Goal: Book appointment/travel/reservation

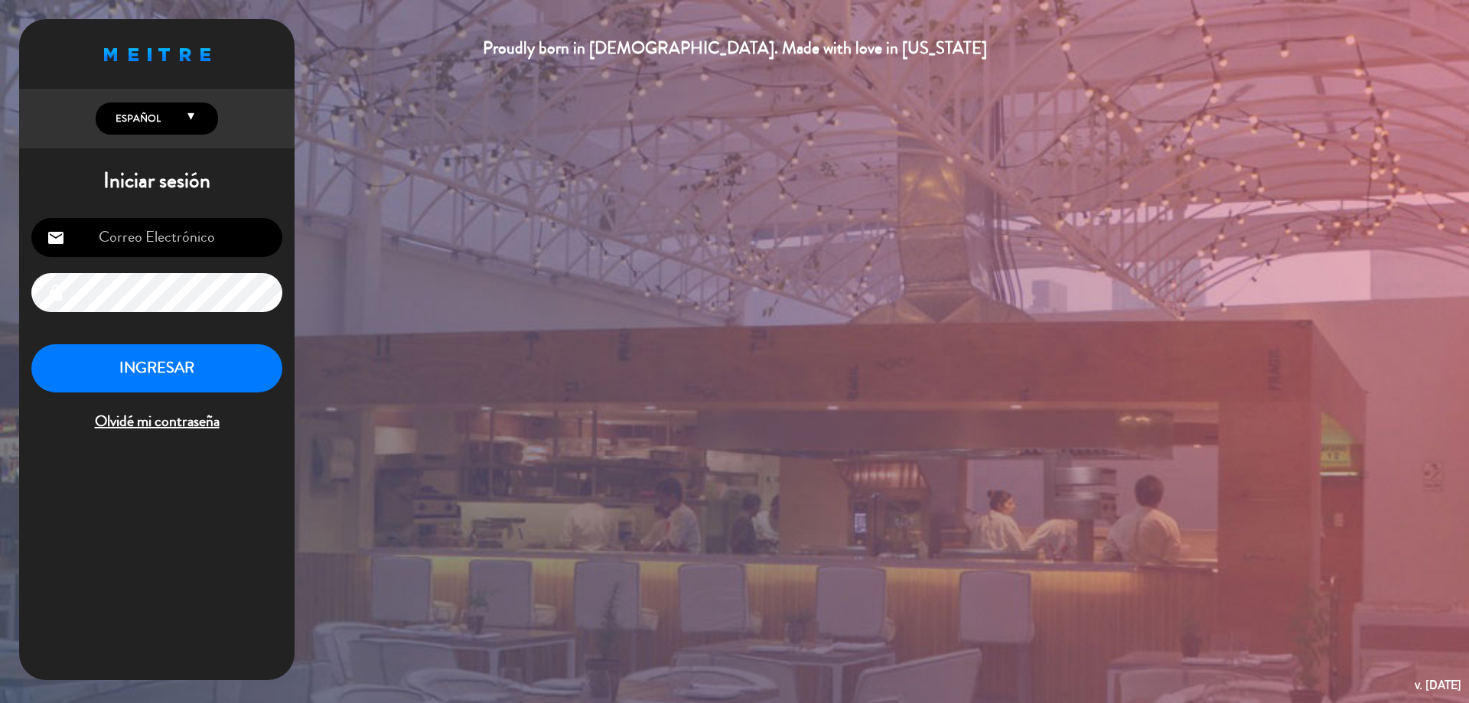
type input "[EMAIL_ADDRESS][DOMAIN_NAME]"
click at [252, 370] on button "INGRESAR" at bounding box center [156, 368] width 251 height 48
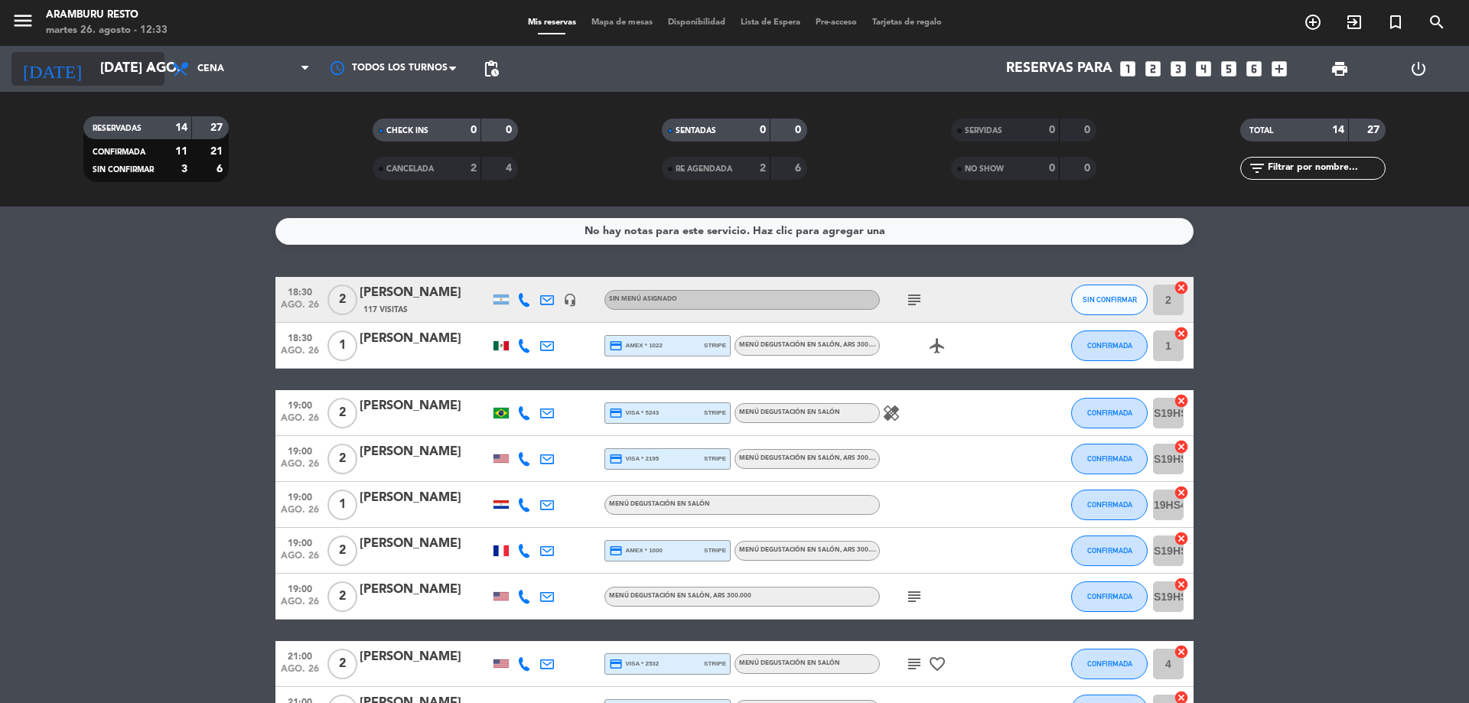
click at [141, 75] on input "[DATE] ago." at bounding box center [182, 69] width 178 height 31
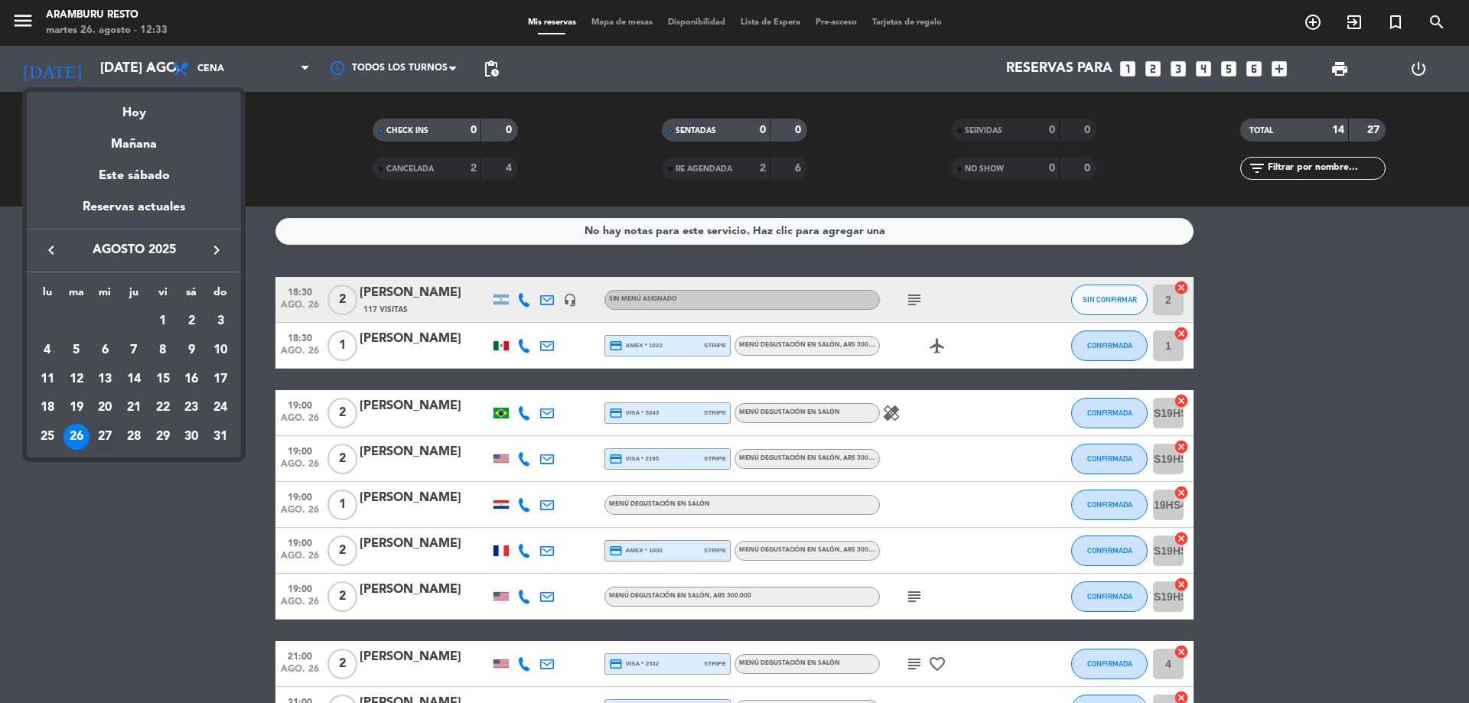
click at [106, 434] on div "27" at bounding box center [105, 437] width 26 height 26
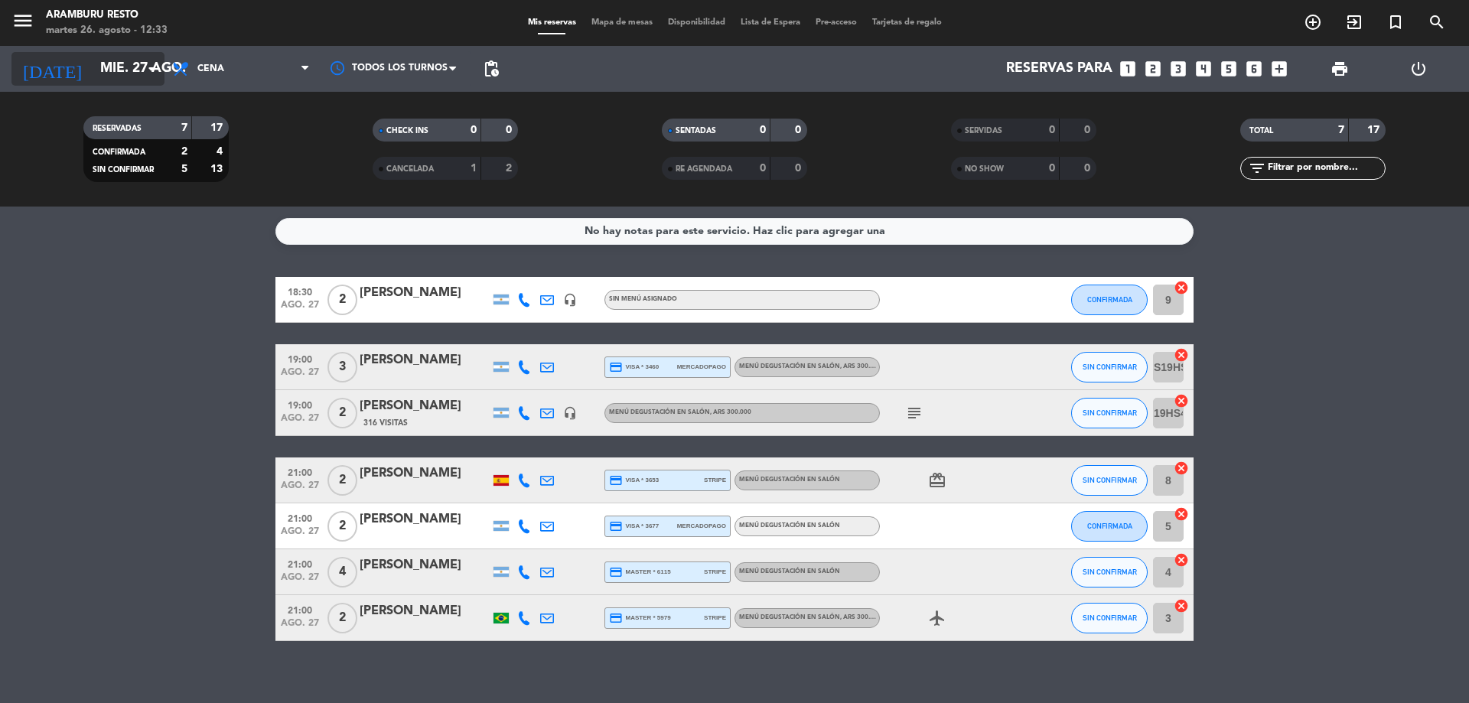
click at [142, 60] on icon "arrow_drop_down" at bounding box center [151, 69] width 18 height 18
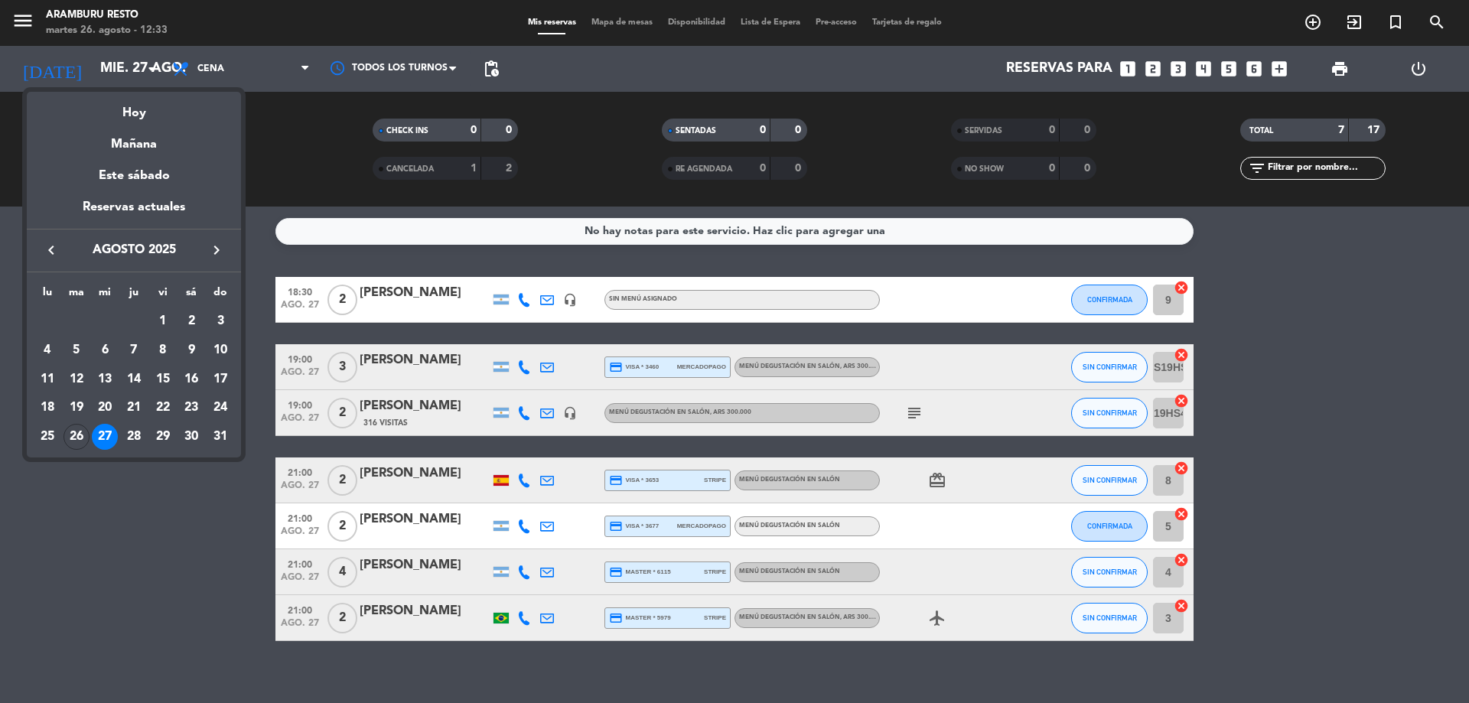
drag, startPoint x: 135, startPoint y: 439, endPoint x: 142, endPoint y: 428, distance: 13.4
click at [136, 439] on div "28" at bounding box center [134, 437] width 26 height 26
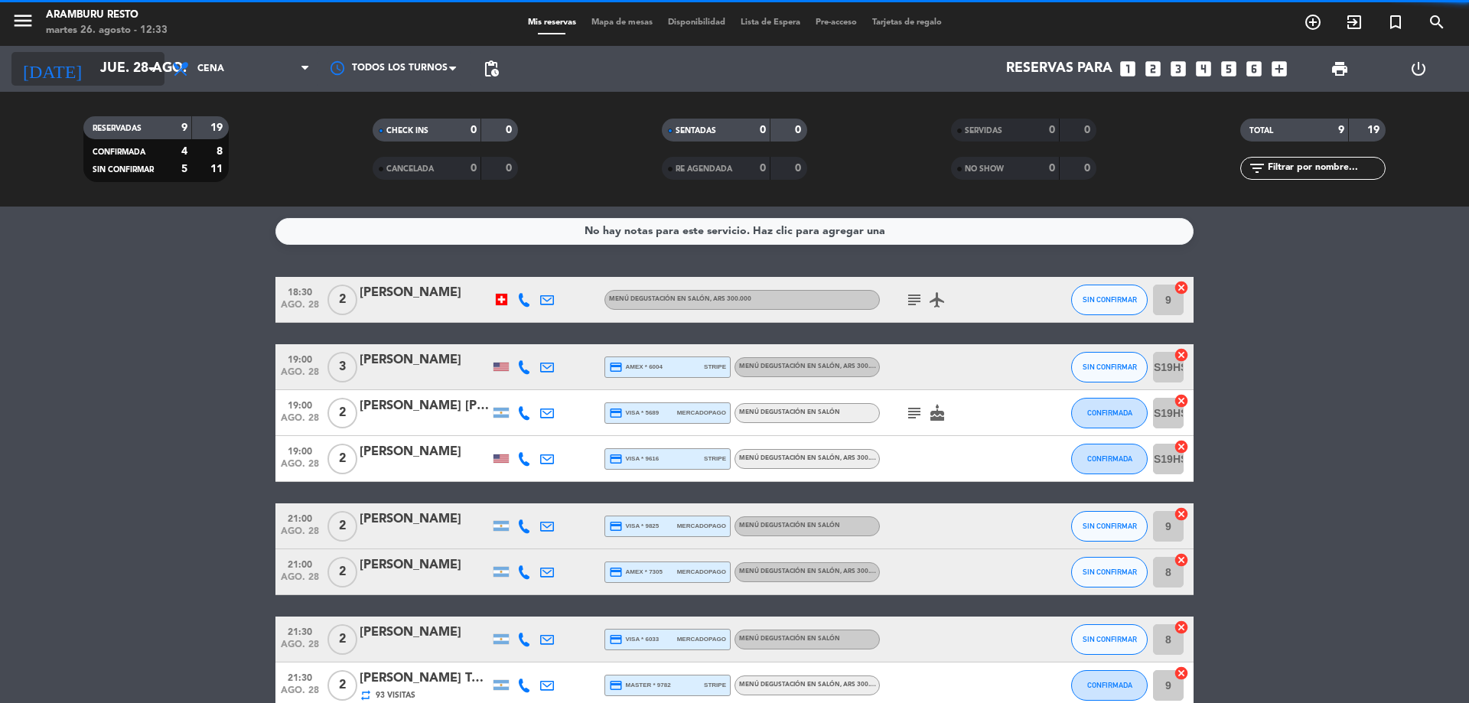
click at [109, 70] on input "jue. 28 ago." at bounding box center [182, 69] width 178 height 31
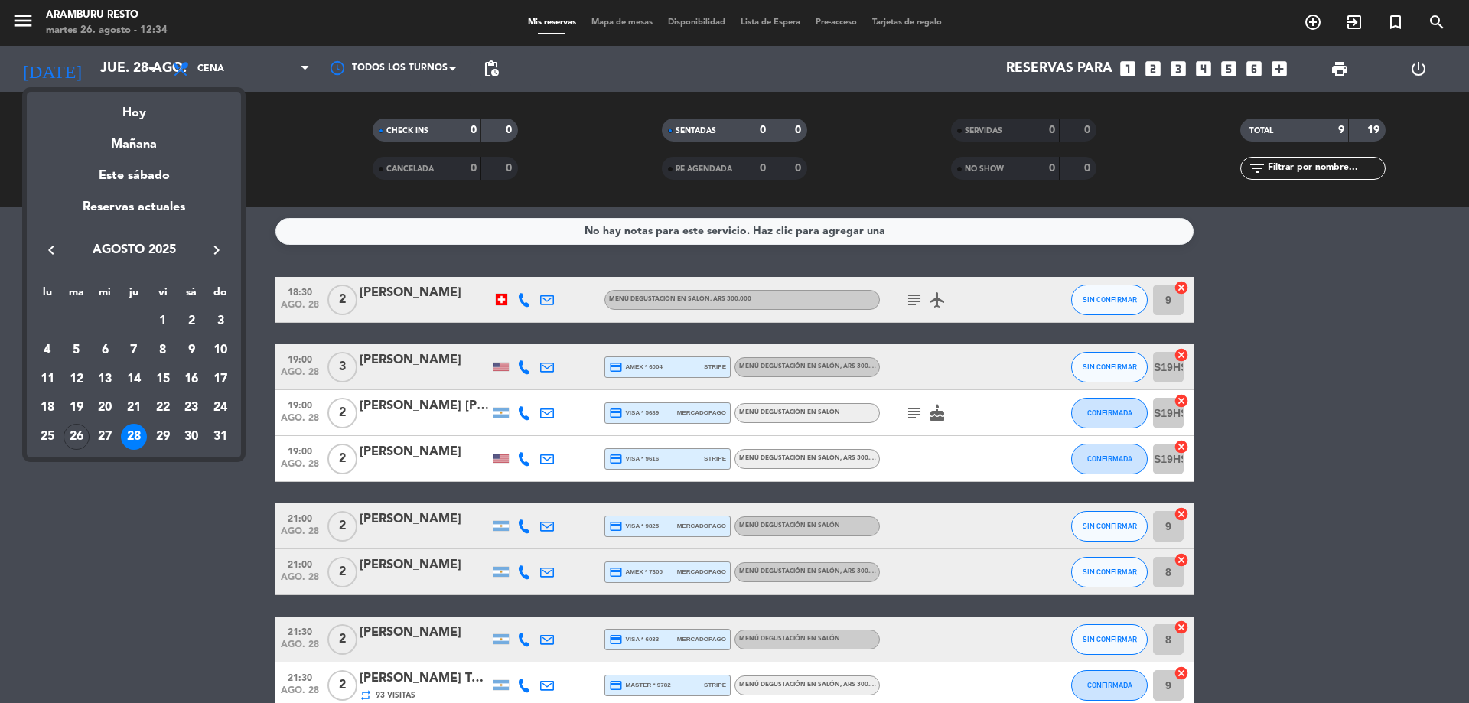
click at [163, 436] on div "29" at bounding box center [163, 437] width 26 height 26
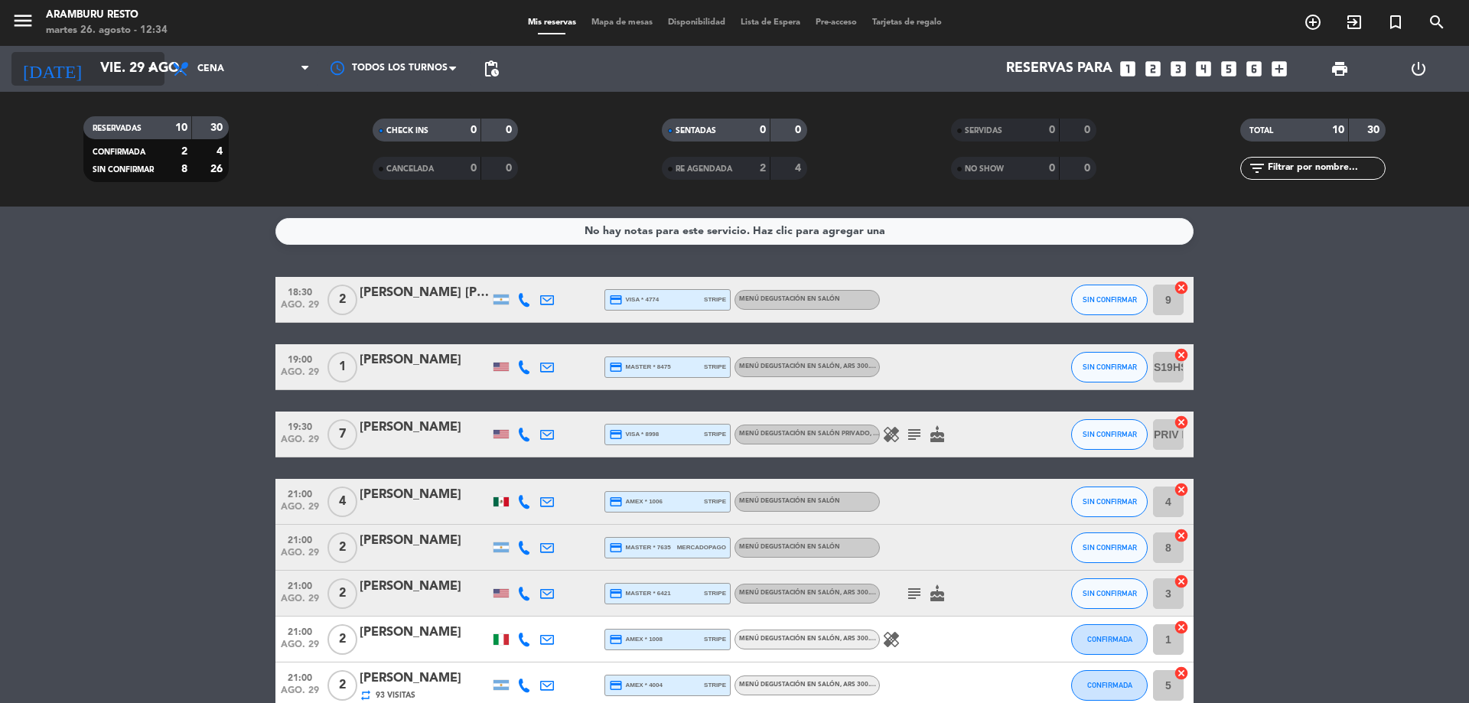
click at [119, 65] on input "vie. 29 ago." at bounding box center [182, 69] width 178 height 31
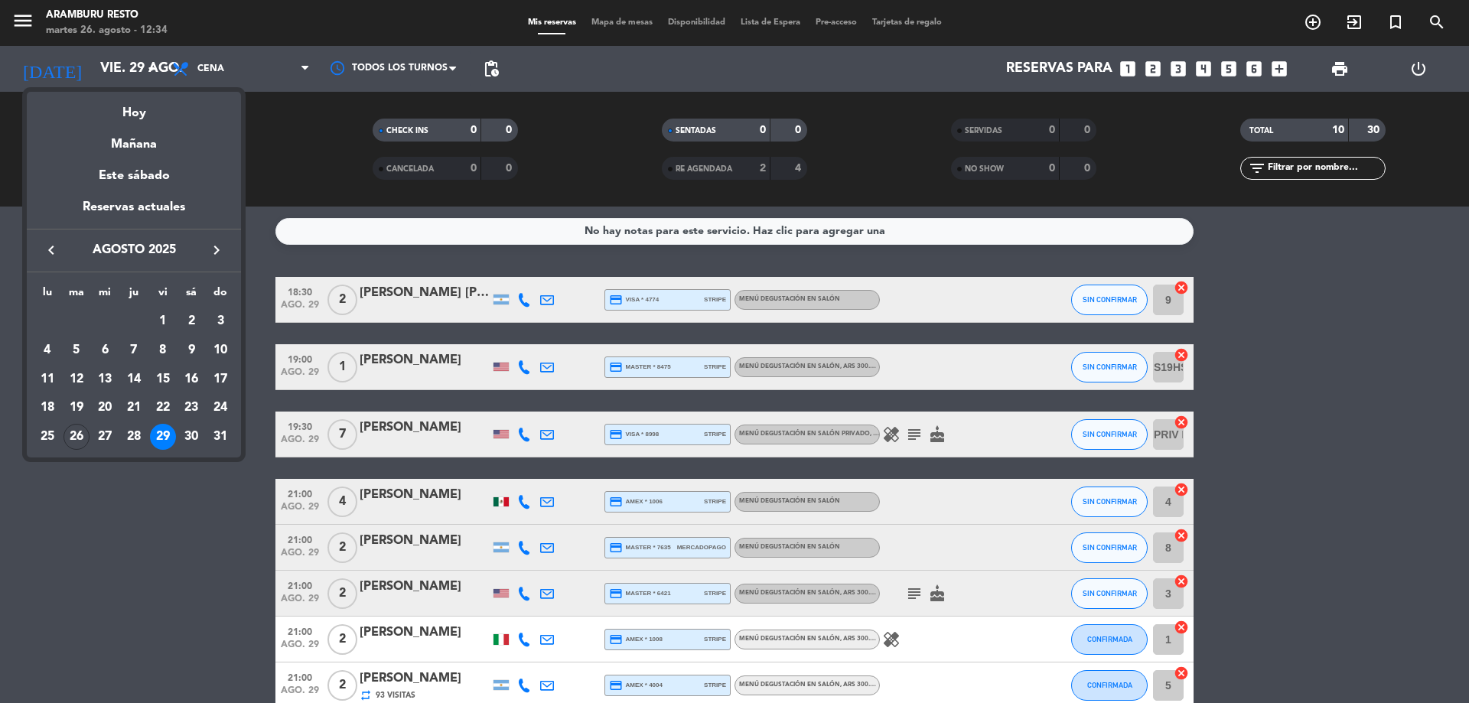
drag, startPoint x: 76, startPoint y: 426, endPoint x: 70, endPoint y: 409, distance: 17.2
click at [76, 423] on td "26" at bounding box center [76, 436] width 29 height 29
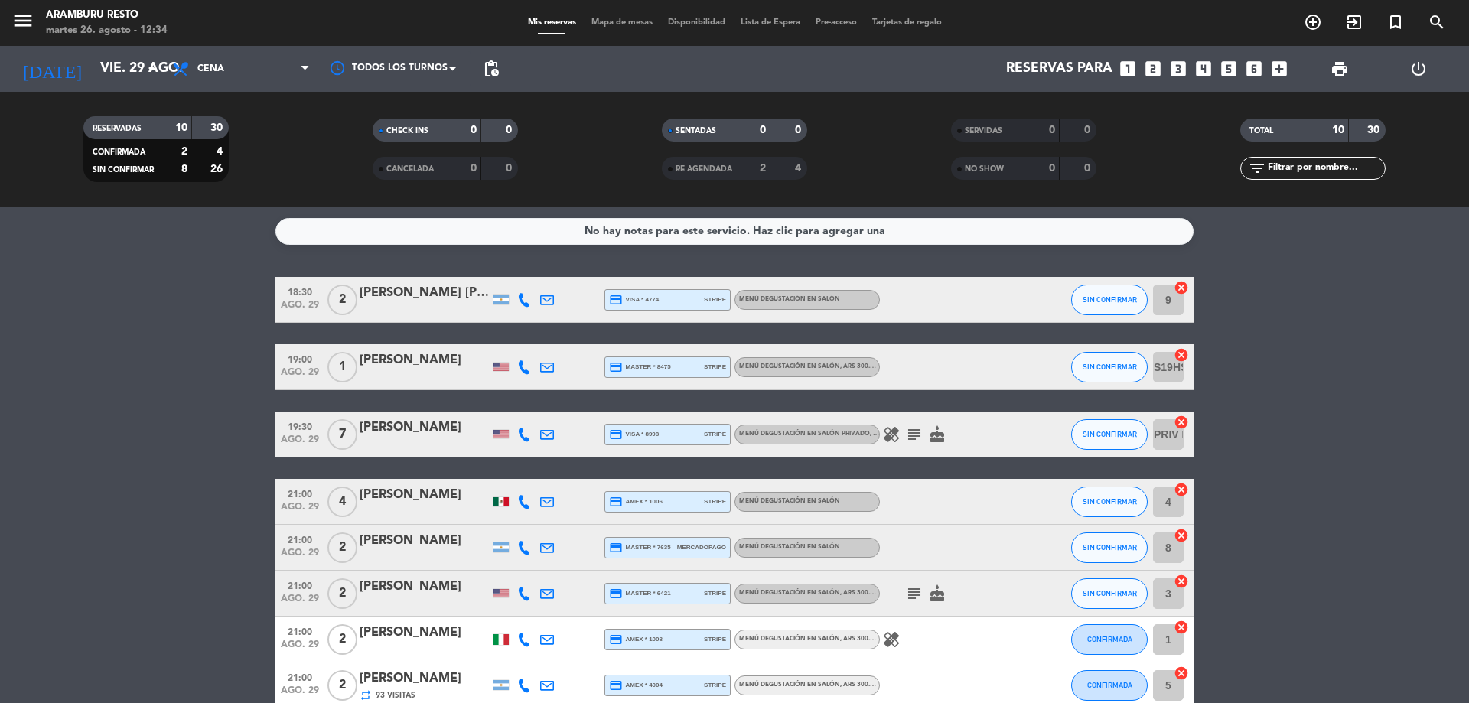
type input "[DATE] ago."
